Goal: Transaction & Acquisition: Book appointment/travel/reservation

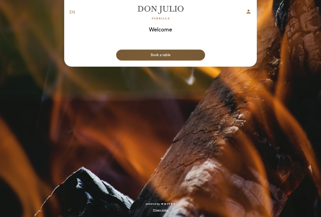
click at [152, 57] on button "Book a table" at bounding box center [160, 54] width 89 height 11
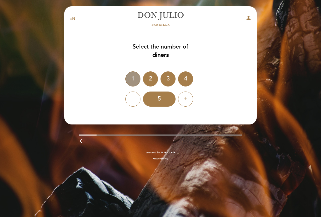
click at [133, 80] on div "1" at bounding box center [133, 78] width 15 height 15
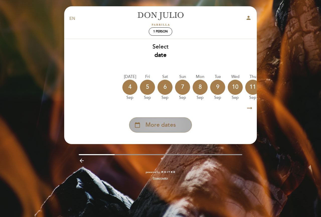
click at [161, 127] on span "More dates" at bounding box center [161, 125] width 30 height 8
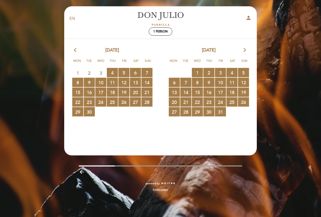
click at [245, 51] on icon "arrow_forward_ios" at bounding box center [245, 50] width 5 height 7
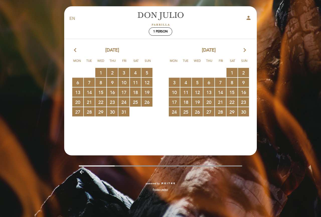
click at [245, 51] on icon "arrow_forward_ios" at bounding box center [245, 50] width 5 height 7
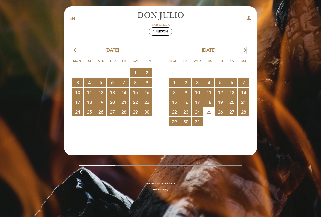
click at [246, 51] on icon "arrow_forward_ios" at bounding box center [245, 50] width 5 height 7
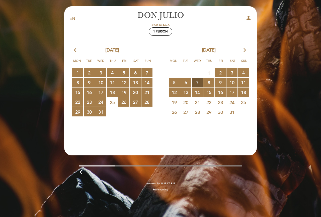
click at [197, 83] on span "7 RESERVATIONS AVAILABLE" at bounding box center [197, 82] width 11 height 9
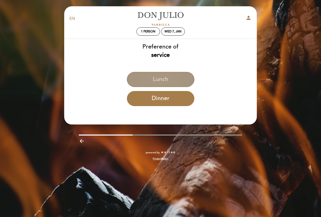
click at [163, 78] on button "Lunch" at bounding box center [161, 79] width 68 height 15
